Goal: Consume media (video, audio)

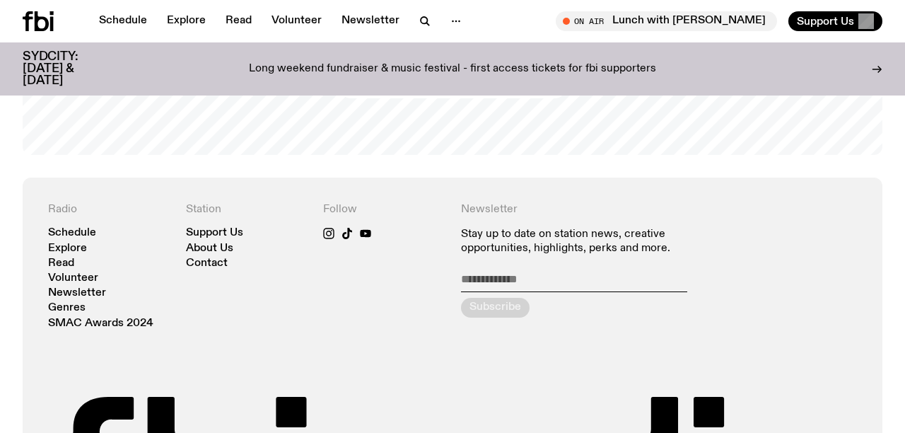
scroll to position [2850, 0]
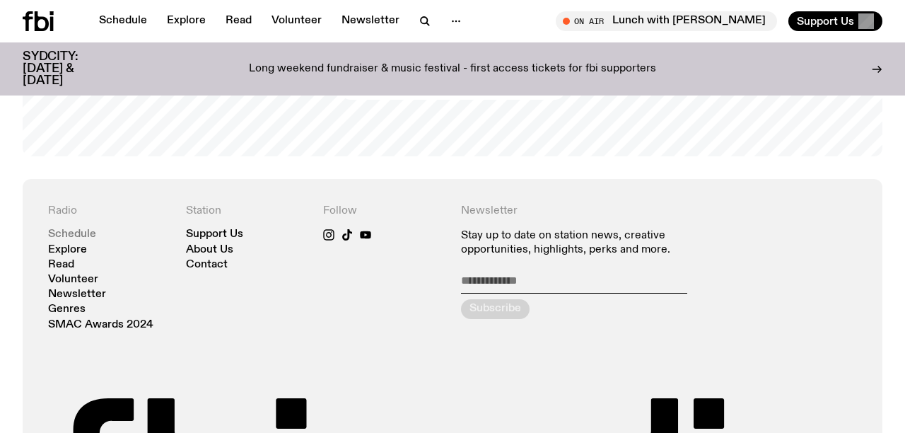
click at [79, 229] on link "Schedule" at bounding box center [72, 234] width 48 height 11
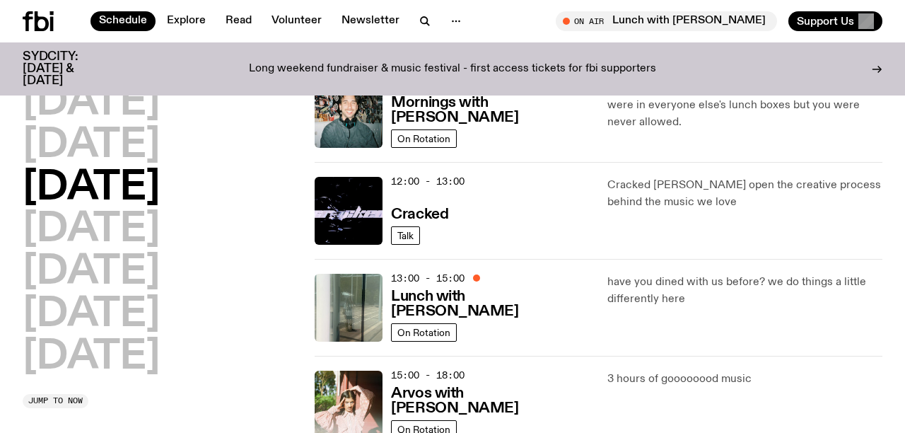
scroll to position [301, 0]
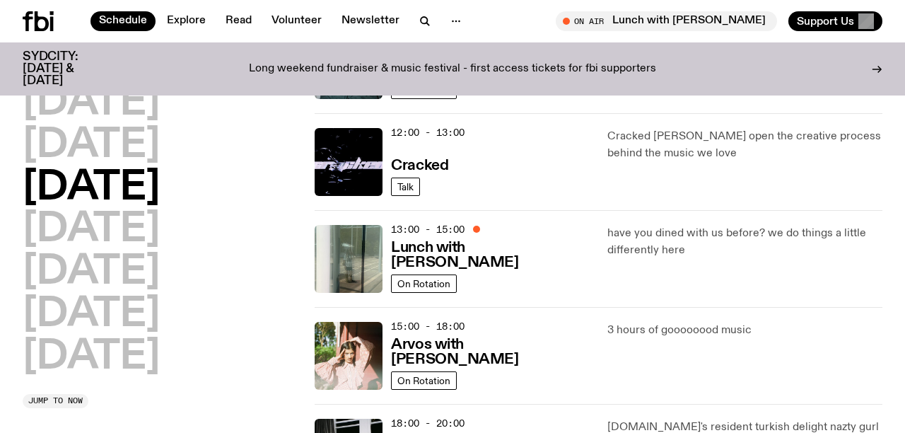
click at [470, 252] on div "13:00 - 15:00 Lunch with [PERSON_NAME]" at bounding box center [490, 259] width 199 height 68
click at [468, 258] on h3 "Lunch with [PERSON_NAME]" at bounding box center [490, 255] width 199 height 30
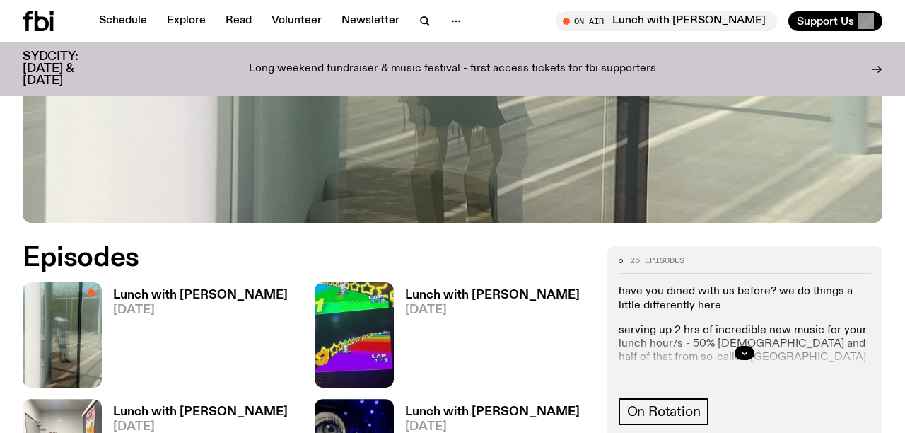
scroll to position [537, 0]
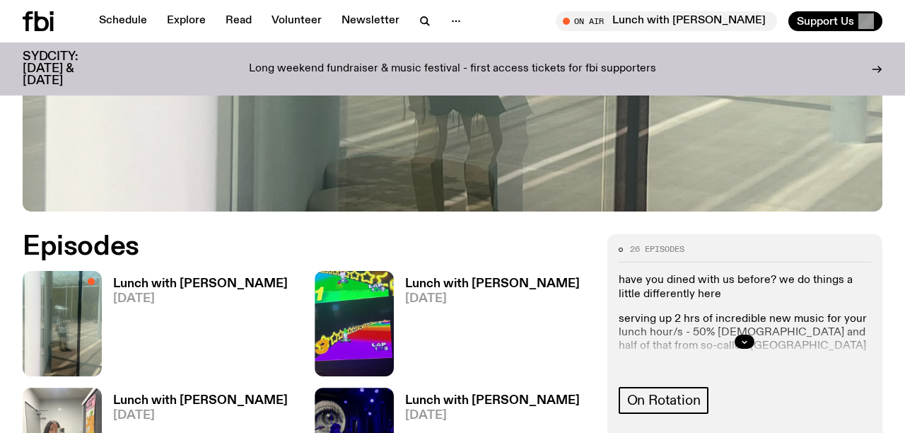
click at [195, 278] on h3 "Lunch with [PERSON_NAME]" at bounding box center [200, 284] width 175 height 12
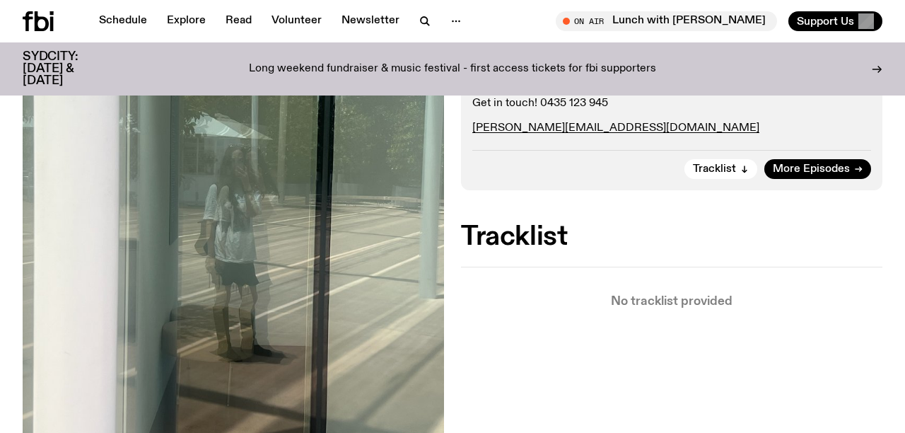
scroll to position [407, 0]
